Goal: Check status: Check status

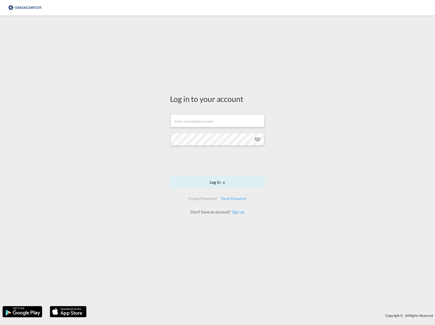
click at [211, 129] on form "Email field is required Password field is required Log In Forgot Password? Rese…" at bounding box center [217, 161] width 95 height 105
click at [211, 121] on input "text" at bounding box center [218, 120] width 94 height 13
drag, startPoint x: 131, startPoint y: 160, endPoint x: 139, endPoint y: 153, distance: 10.7
click at [132, 160] on div "Log in to your account Email field is required Password field is required Log I…" at bounding box center [217, 160] width 435 height 285
click at [219, 117] on input "text" at bounding box center [218, 118] width 94 height 13
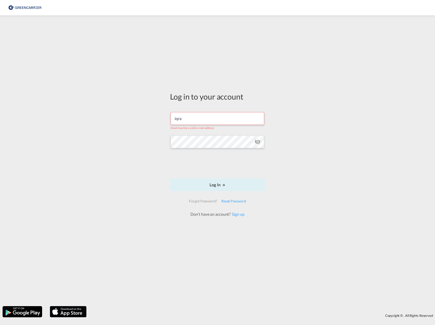
type input "[EMAIL_ADDRESS][PERSON_NAME][DOMAIN_NAME]"
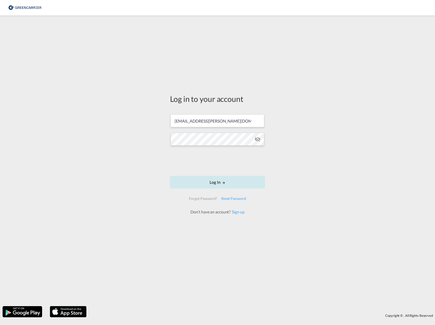
click at [222, 185] on button "Log In" at bounding box center [217, 182] width 95 height 13
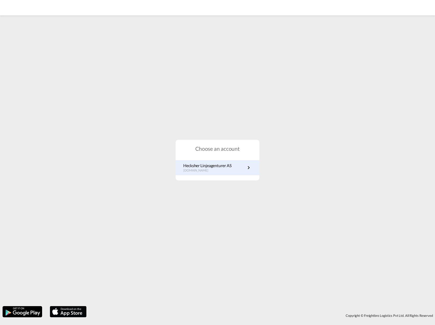
click at [211, 172] on p "[DOMAIN_NAME]" at bounding box center [207, 170] width 48 height 4
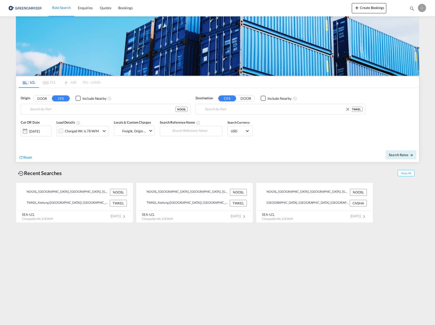
type input "[GEOGRAPHIC_DATA], NOOSL"
type input "Keelung (Chilung), TWKEL"
click at [130, 7] on span "Bookings" at bounding box center [125, 8] width 14 height 4
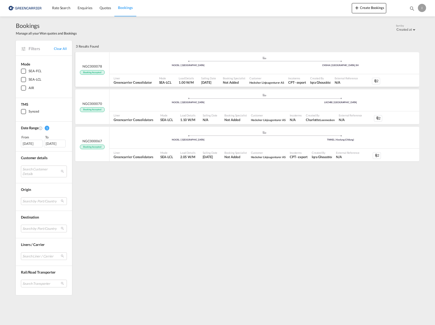
click at [130, 70] on div ".a{fill:#aaa8ad;} .a{fill:#aaa8ad;} NOOSL | Oslo CNSHA | Shanghai, SH" at bounding box center [265, 63] width 310 height 15
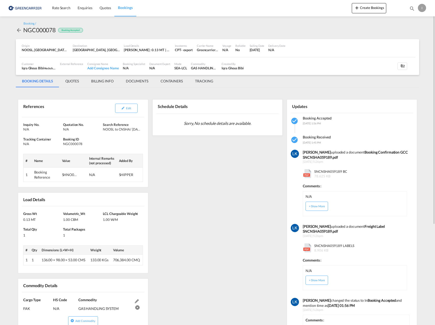
click at [308, 174] on md-icon at bounding box center [307, 173] width 9 height 9
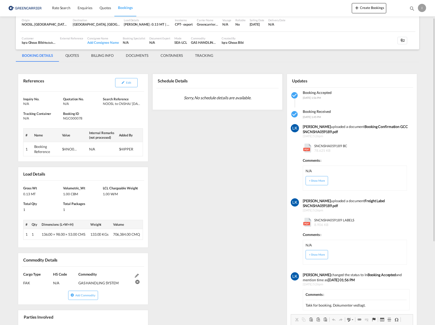
click at [333, 145] on span "SNCNSHA059189 BC 78.625 KB" at bounding box center [330, 147] width 34 height 9
click at [333, 146] on span "SNCNSHA059189 BC 78.625 KB" at bounding box center [330, 147] width 34 height 9
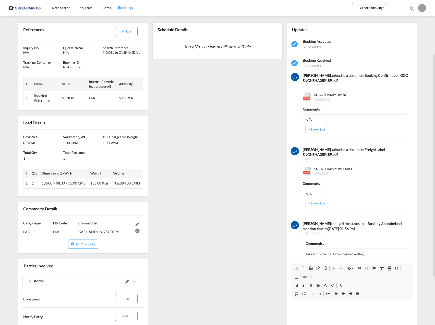
click at [319, 131] on button "+ Show More" at bounding box center [317, 129] width 22 height 9
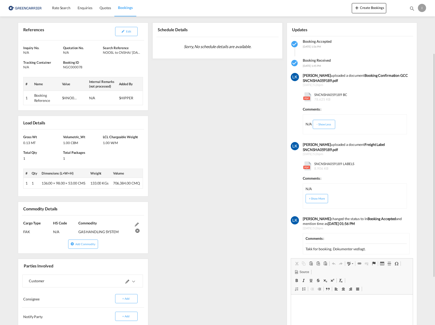
click at [328, 98] on span "78.625 KB" at bounding box center [323, 99] width 16 height 4
click at [312, 96] on md-icon at bounding box center [307, 96] width 9 height 9
click at [310, 96] on md-icon at bounding box center [307, 96] width 9 height 9
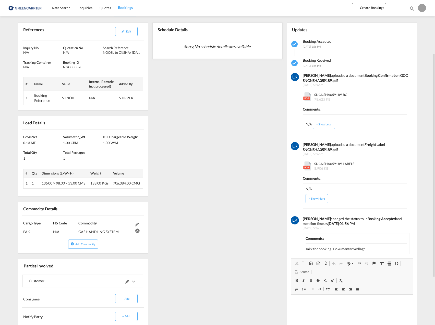
click at [310, 97] on md-icon at bounding box center [307, 96] width 9 height 9
click at [306, 161] on md-icon at bounding box center [307, 165] width 9 height 9
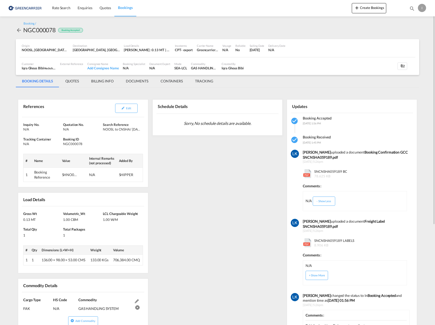
click at [132, 79] on md-tab-item "DOCUMENTS" at bounding box center [137, 81] width 35 height 12
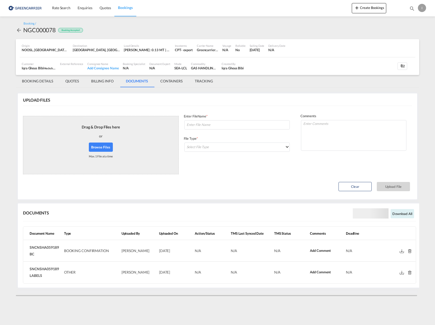
click at [50, 250] on td "SNCNSHA059189 BC" at bounding box center [43, 250] width 39 height 21
click at [403, 273] on md-icon at bounding box center [402, 272] width 4 height 4
click at [402, 252] on md-icon at bounding box center [402, 251] width 4 height 4
